Goal: Information Seeking & Learning: Learn about a topic

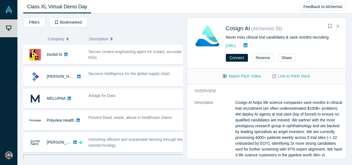
scroll to position [71, 0]
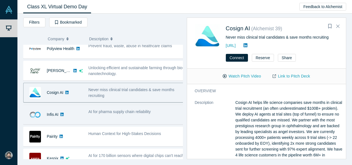
click at [113, 113] on div "AI for pharma supply chain reliability" at bounding box center [136, 114] width 101 height 17
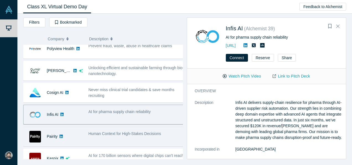
click at [108, 133] on span "Human Context for High-Stakes Decisions" at bounding box center [125, 133] width 73 height 4
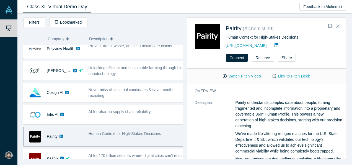
click at [299, 76] on link "Link to Pitch Deck" at bounding box center [291, 76] width 49 height 10
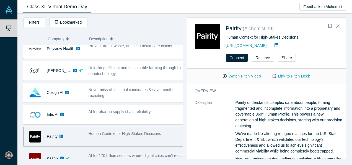
click at [111, 153] on span "AI for 170 billion sensors where digital chips can't reach" at bounding box center [136, 155] width 95 height 4
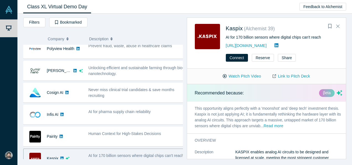
scroll to position [79, 0]
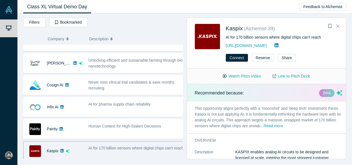
click at [163, 151] on div "AI for 170 billion sensors where digital chips can't reach" at bounding box center [137, 148] width 96 height 6
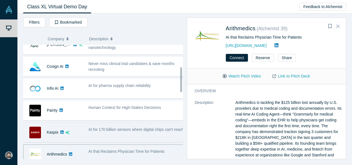
scroll to position [101, 0]
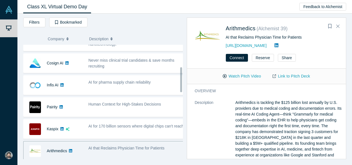
click at [149, 147] on span "AI that Reclaims Physician Time for Patients" at bounding box center [127, 147] width 76 height 4
click at [164, 150] on div "AI that Reclaims Physician Time for Patients" at bounding box center [136, 150] width 101 height 17
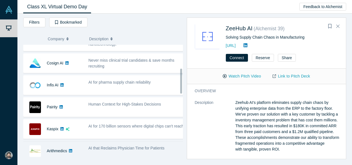
scroll to position [122, 0]
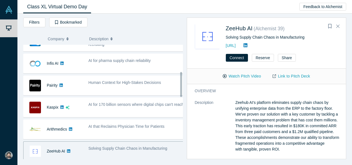
click at [153, 146] on span "Solving Supply Chain Chaos in Manufacturing" at bounding box center [128, 148] width 79 height 4
click at [289, 73] on link "Link to Pitch Deck" at bounding box center [291, 76] width 49 height 10
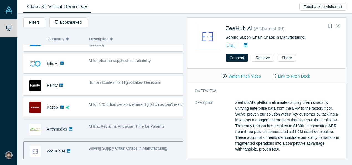
click at [104, 130] on div "AI that Reclaims Physician Time for Patients" at bounding box center [136, 128] width 101 height 17
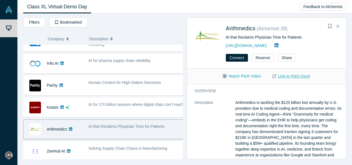
click at [291, 78] on link "Link to Pitch Deck" at bounding box center [291, 76] width 49 height 10
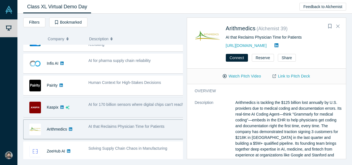
click at [101, 107] on div "AI for 170 billion sensors where digital chips can't reach" at bounding box center [137, 104] width 96 height 6
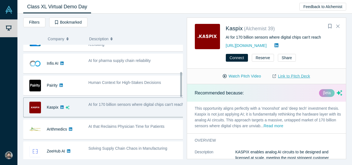
click at [282, 75] on link "Link to Pitch Deck" at bounding box center [291, 76] width 49 height 10
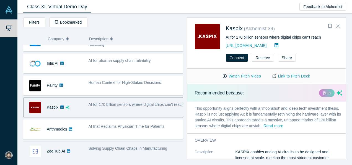
click at [147, 146] on span "Solving Supply Chain Chaos in Manufacturing" at bounding box center [128, 148] width 79 height 4
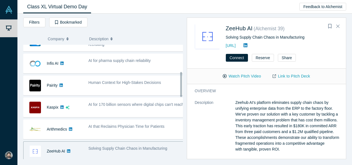
click at [172, 149] on div "Solving Supply Chain Chaos in Manufacturing" at bounding box center [136, 150] width 101 height 17
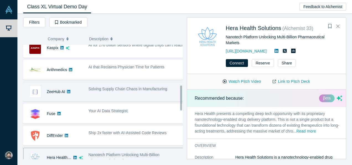
scroll to position [188, 0]
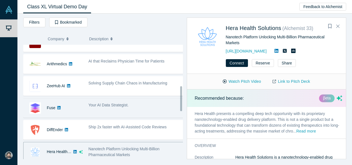
click at [134, 105] on div "Your AI Data Strategist." at bounding box center [137, 105] width 96 height 6
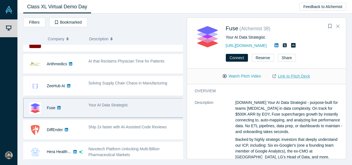
click at [284, 74] on link "Link to Pitch Deck" at bounding box center [291, 76] width 49 height 10
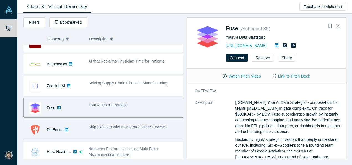
click at [127, 133] on div "Ship 2x faster with AI-Assisted Code Reviews" at bounding box center [136, 129] width 101 height 17
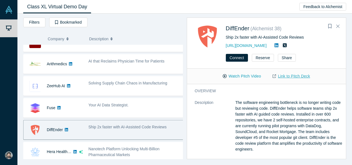
click at [299, 76] on link "Link to Pitch Deck" at bounding box center [291, 76] width 49 height 10
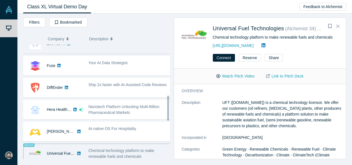
scroll to position [231, 0]
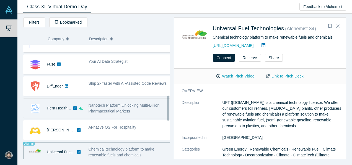
click at [124, 103] on span "Nanotech Platform Unlocking Multi-Billion Pharmaceutical Markets" at bounding box center [124, 108] width 71 height 10
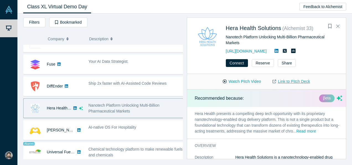
click at [295, 81] on link "Link to Pitch Deck" at bounding box center [291, 81] width 49 height 10
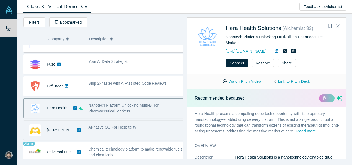
click at [126, 125] on span "AI-native OS For Hospitality" at bounding box center [113, 127] width 48 height 4
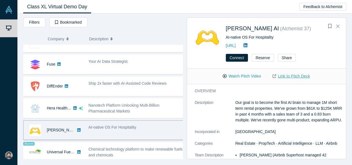
click at [287, 78] on link "Link to Pitch Deck" at bounding box center [291, 76] width 49 height 10
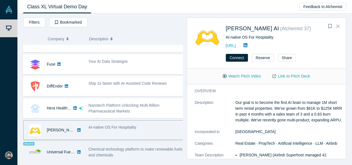
click at [117, 147] on span "Chemical technology platform to make renewable fuels and chemicals" at bounding box center [136, 152] width 94 height 10
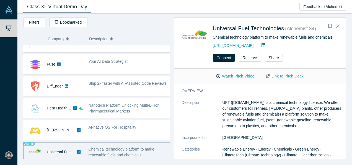
click at [288, 76] on link "Link to Pitch Deck" at bounding box center [285, 76] width 49 height 10
click at [163, 146] on div "Chemical technology platform to make renewable fuels and chemicals" at bounding box center [130, 152] width 83 height 12
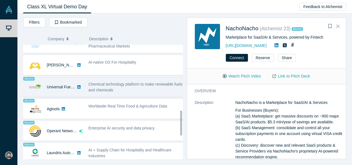
scroll to position [317, 0]
